Goal: Find specific page/section: Find specific page/section

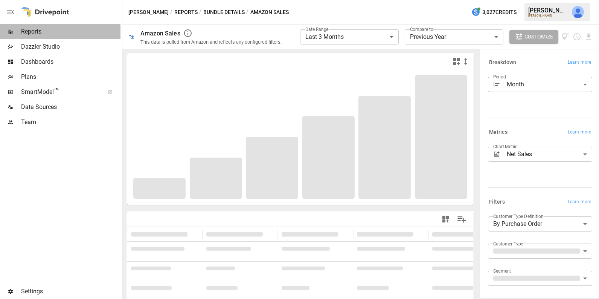
click at [82, 28] on span "Reports" at bounding box center [70, 31] width 99 height 9
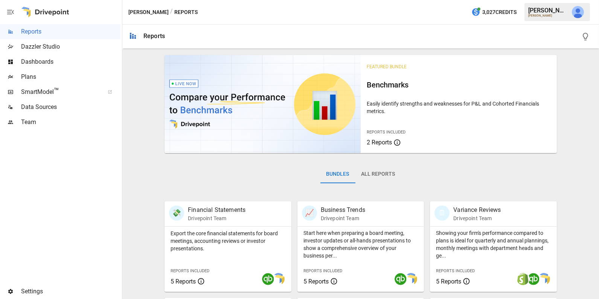
scroll to position [188, 0]
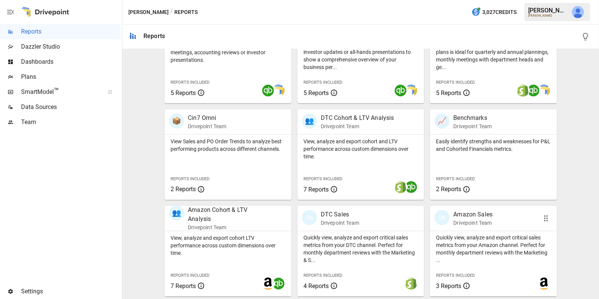
click at [473, 233] on p "Quickly view, analyze and export critical sales metrics from your Amazon channe…" at bounding box center [493, 248] width 115 height 30
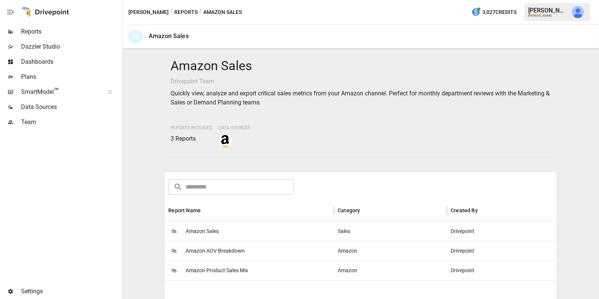
click at [291, 226] on div "🛍 Amazon Sales" at bounding box center [249, 231] width 169 height 20
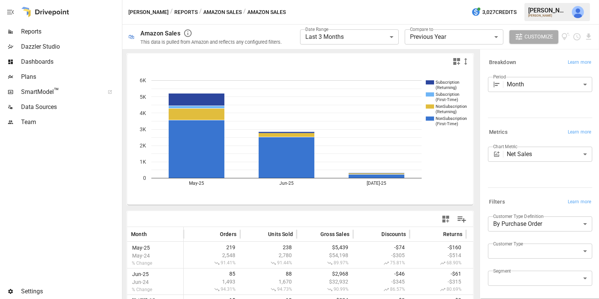
click at [174, 11] on button "Reports" at bounding box center [185, 12] width 23 height 9
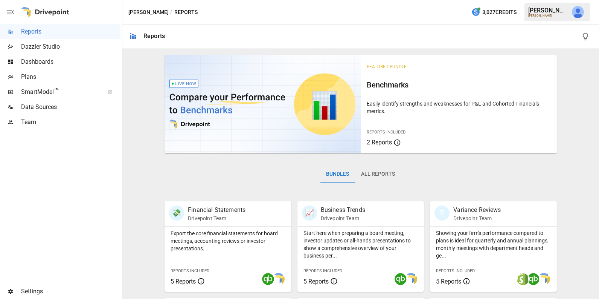
scroll to position [188, 0]
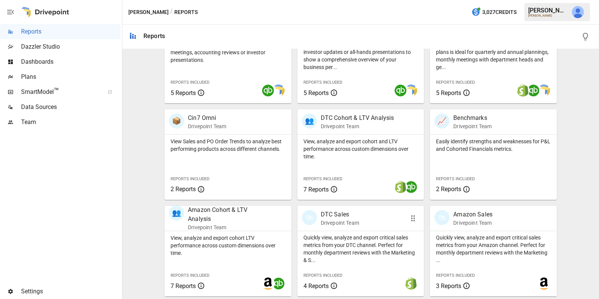
click at [349, 244] on p "Quickly view, analyze and export critical sales metrics from your DTC channel. …" at bounding box center [360, 248] width 115 height 30
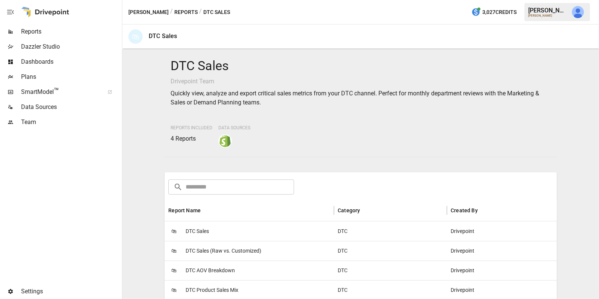
click at [240, 226] on div "🛍 DTC Sales" at bounding box center [249, 231] width 169 height 20
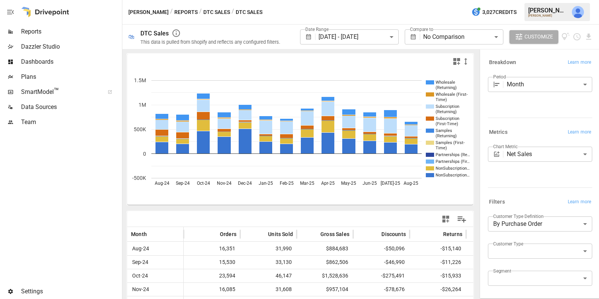
click at [584, 10] on button "button" at bounding box center [577, 12] width 21 height 21
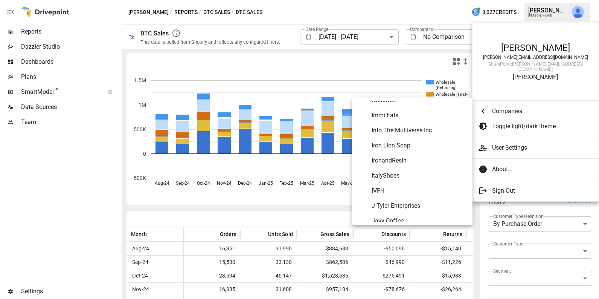
scroll to position [1947, 0]
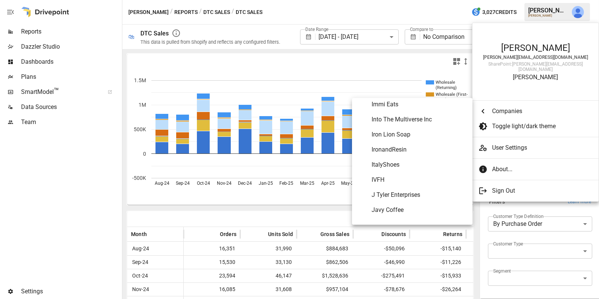
click at [421, 120] on span "Into The Multiverse Inc" at bounding box center [419, 119] width 95 height 9
